Goal: Task Accomplishment & Management: Manage account settings

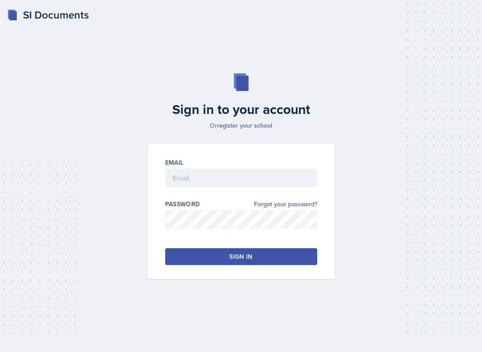
click at [420, 89] on div "Sign in to your account Or register your school Email Password Forgot your pass…" at bounding box center [241, 176] width 461 height 263
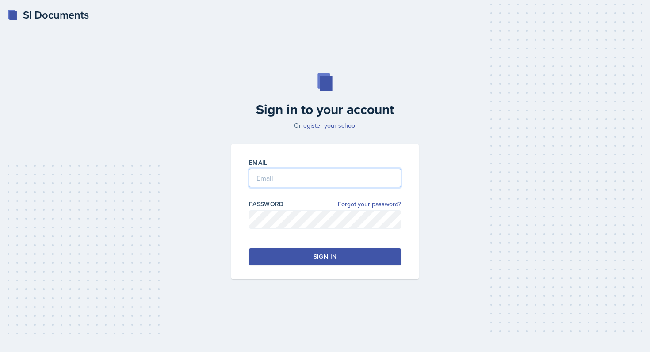
click at [309, 176] on input "email" at bounding box center [325, 178] width 152 height 19
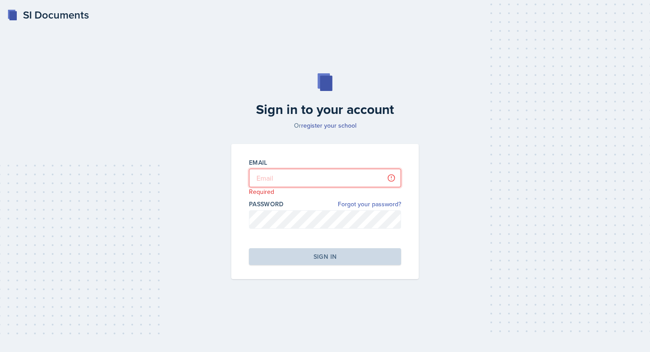
type input "[PERSON_NAME][EMAIL_ADDRESS][DOMAIN_NAME]"
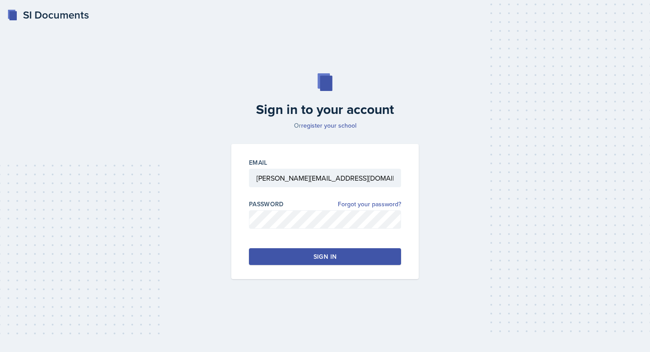
click at [322, 265] on div "Email [PERSON_NAME][EMAIL_ADDRESS][DOMAIN_NAME] Password Forgot your password? …" at bounding box center [324, 211] width 187 height 135
click at [323, 260] on div "Sign in" at bounding box center [325, 256] width 23 height 9
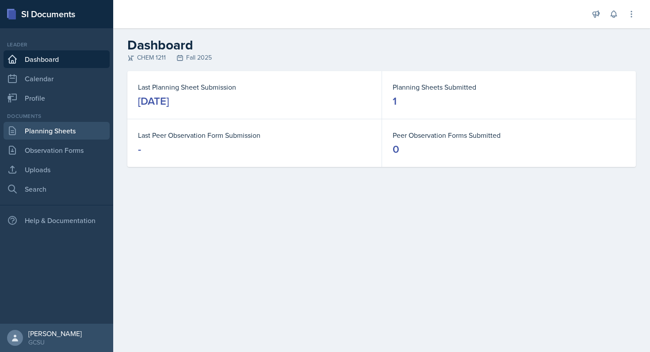
click at [68, 131] on link "Planning Sheets" at bounding box center [57, 131] width 106 height 18
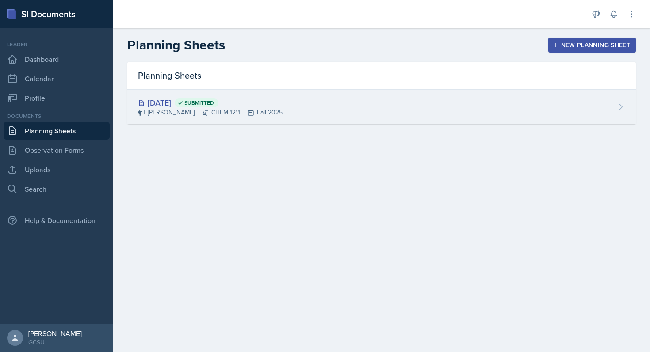
click at [185, 105] on div "[DATE] Submitted" at bounding box center [210, 103] width 145 height 12
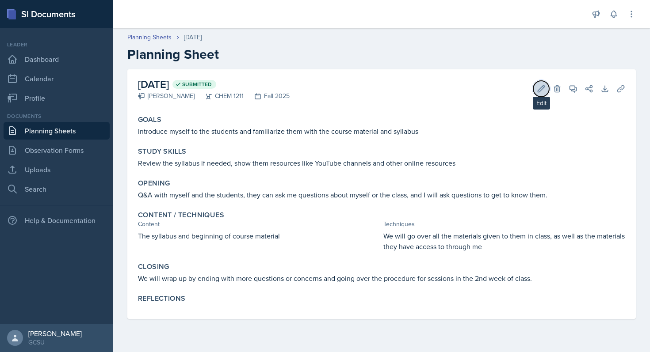
click at [482, 88] on button "Edit" at bounding box center [541, 89] width 16 height 16
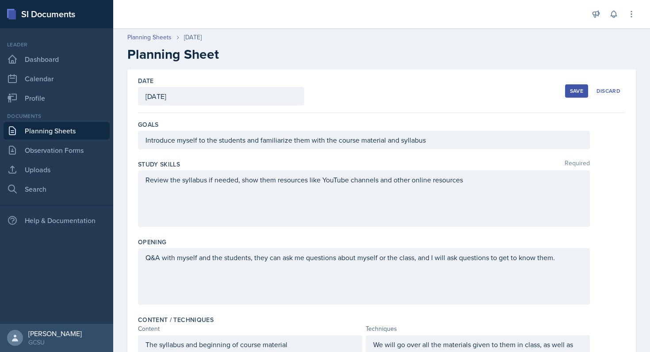
scroll to position [248, 0]
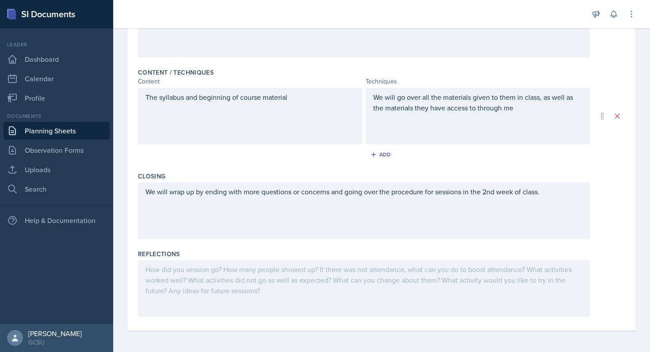
click at [239, 288] on div at bounding box center [364, 288] width 452 height 57
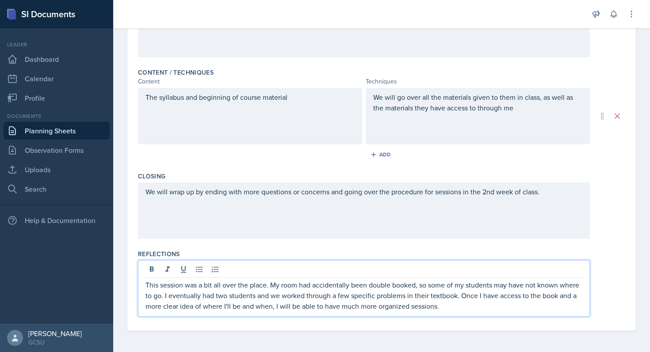
scroll to position [0, 0]
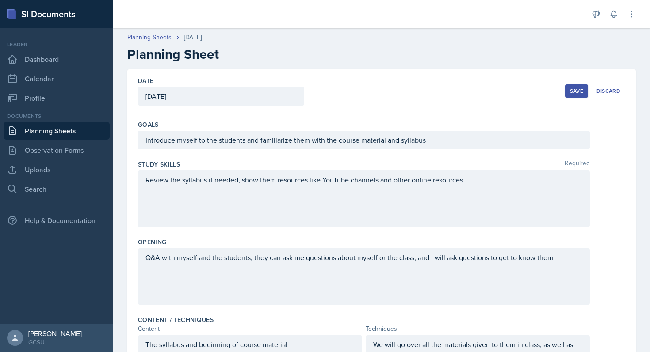
click at [482, 92] on div "Save" at bounding box center [576, 91] width 13 height 7
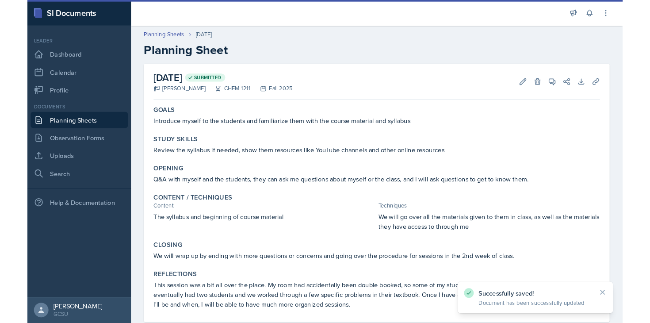
scroll to position [20, 0]
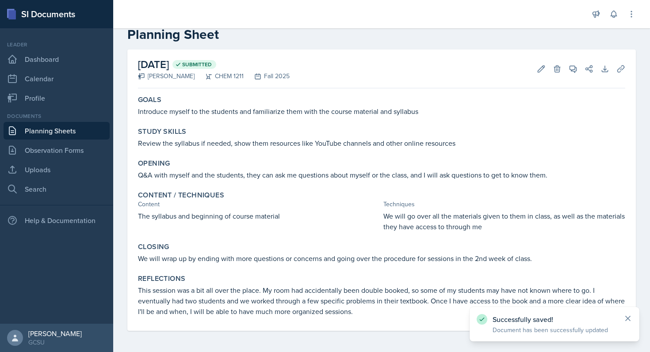
click at [482, 317] on icon at bounding box center [628, 318] width 9 height 9
